Goal: Task Accomplishment & Management: Complete application form

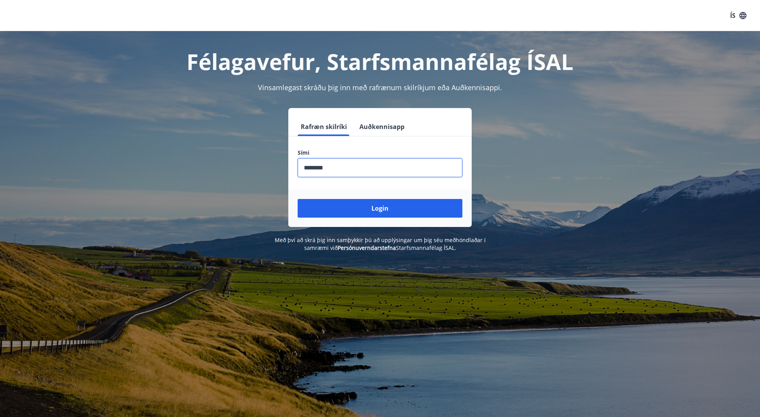
type input "********"
click at [298, 199] on button "Login" at bounding box center [380, 208] width 165 height 19
